Goal: Task Accomplishment & Management: Manage account settings

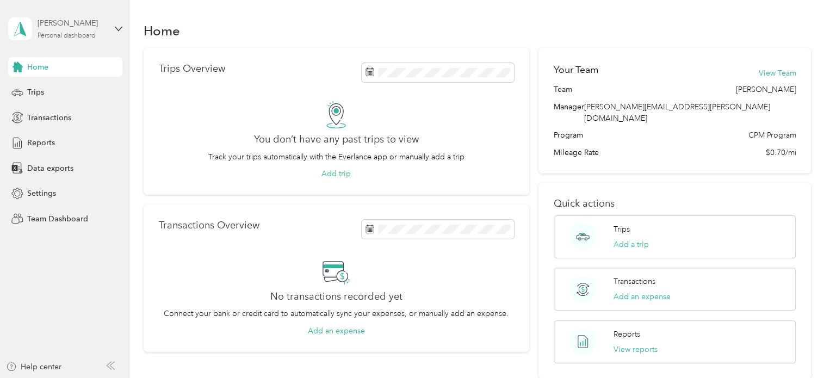
click at [84, 37] on div "Personal dashboard" at bounding box center [67, 36] width 58 height 7
click at [56, 89] on div "Team dashboard" at bounding box center [184, 87] width 337 height 19
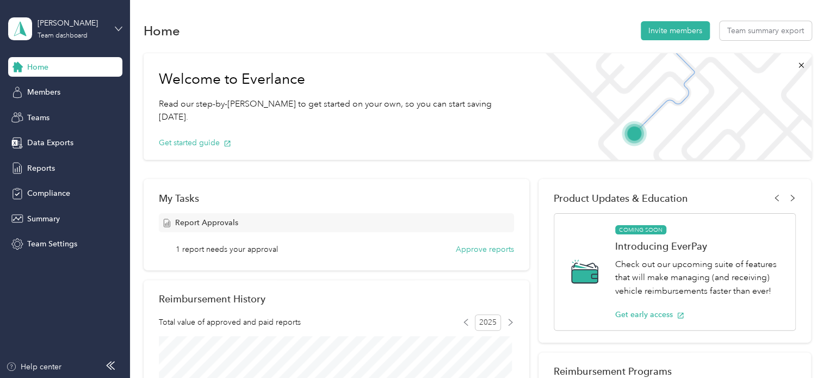
click at [117, 28] on icon at bounding box center [119, 29] width 8 height 8
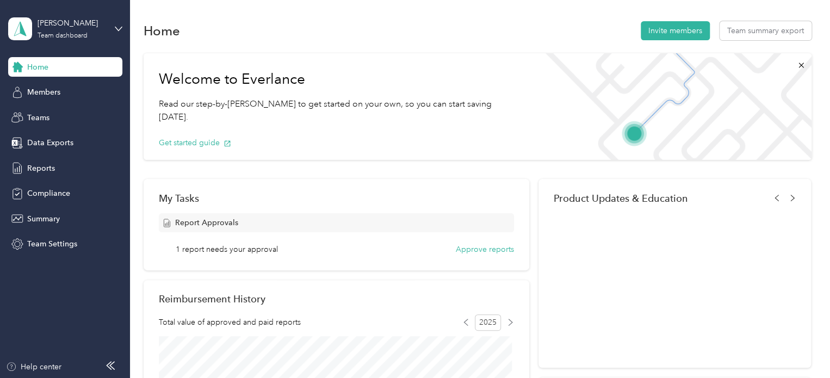
click at [54, 84] on div "Team dashboard" at bounding box center [47, 83] width 60 height 11
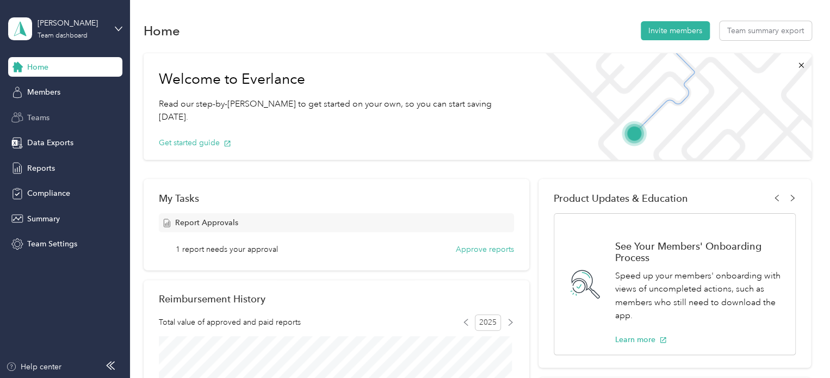
click at [37, 117] on span "Teams" at bounding box center [38, 117] width 22 height 11
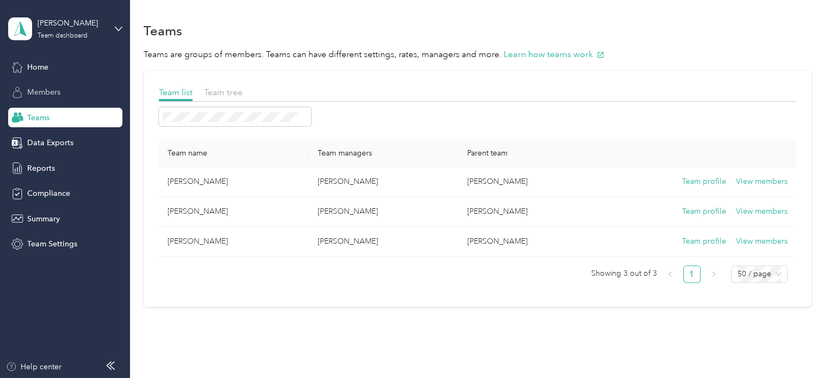
click at [47, 93] on span "Members" at bounding box center [43, 91] width 33 height 11
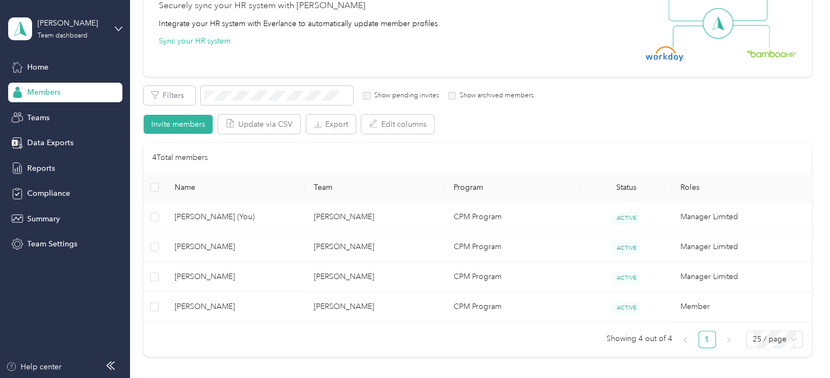
scroll to position [115, 0]
click at [44, 68] on span "Home" at bounding box center [37, 66] width 21 height 11
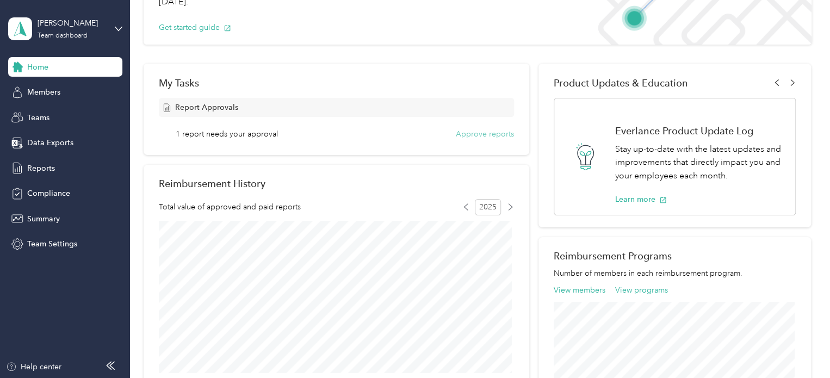
click at [467, 134] on button "Approve reports" at bounding box center [485, 133] width 58 height 11
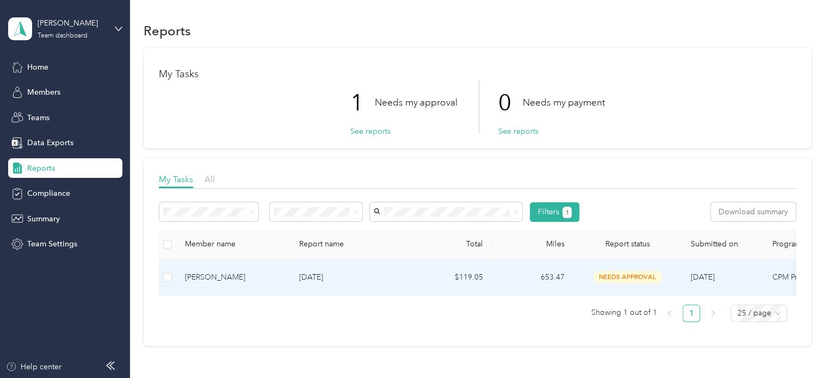
click at [194, 276] on div "[PERSON_NAME]" at bounding box center [233, 277] width 97 height 12
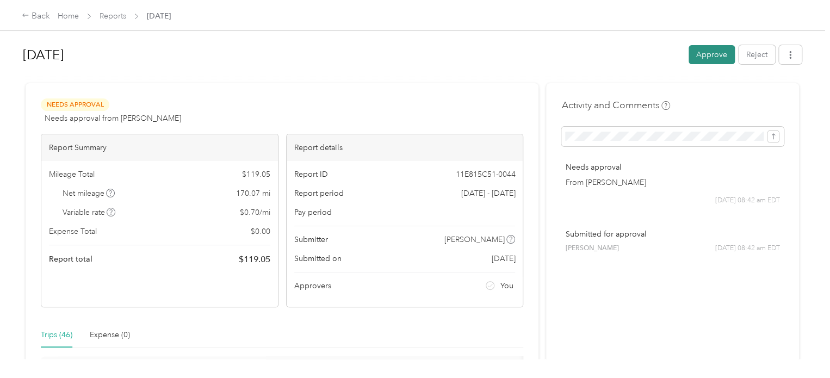
click at [705, 58] on button "Approve" at bounding box center [711, 54] width 46 height 19
